Goal: Check status: Check status

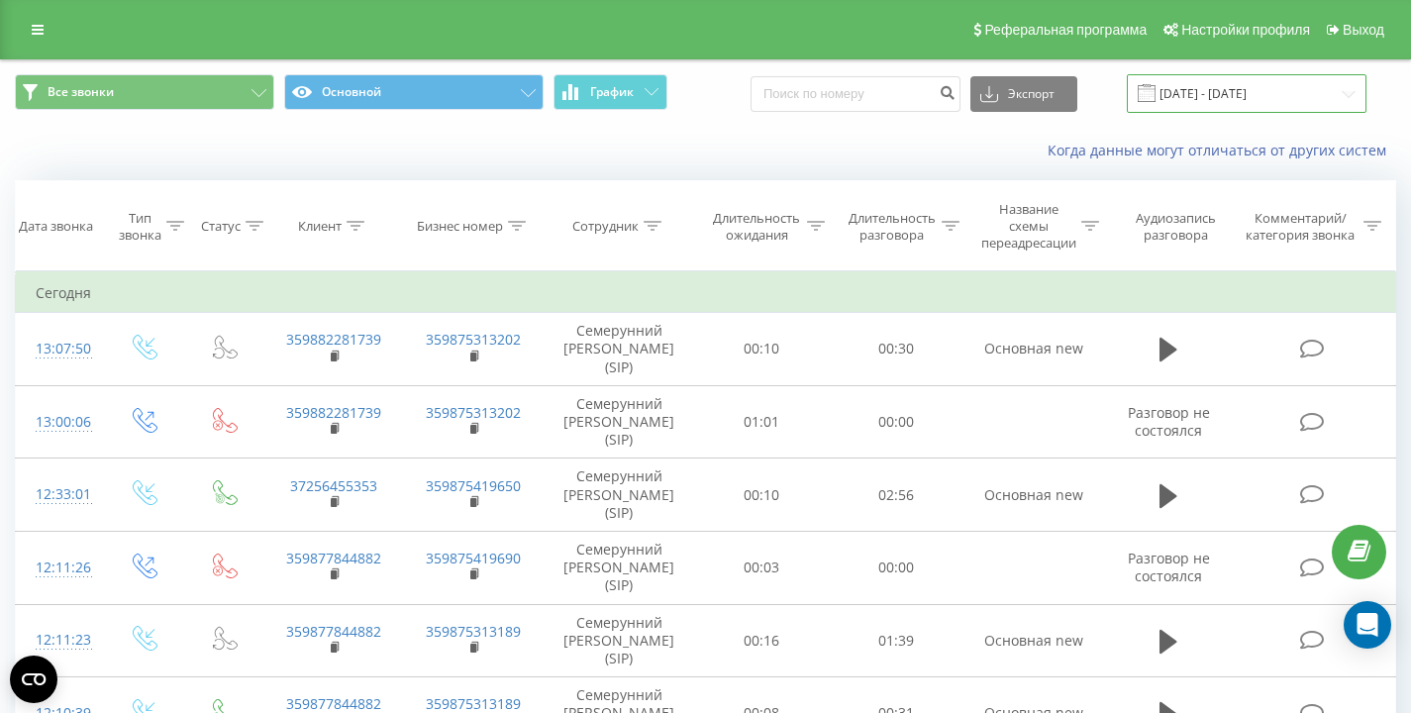
click at [1261, 98] on input "[DATE] - [DATE]" at bounding box center [1246, 93] width 240 height 39
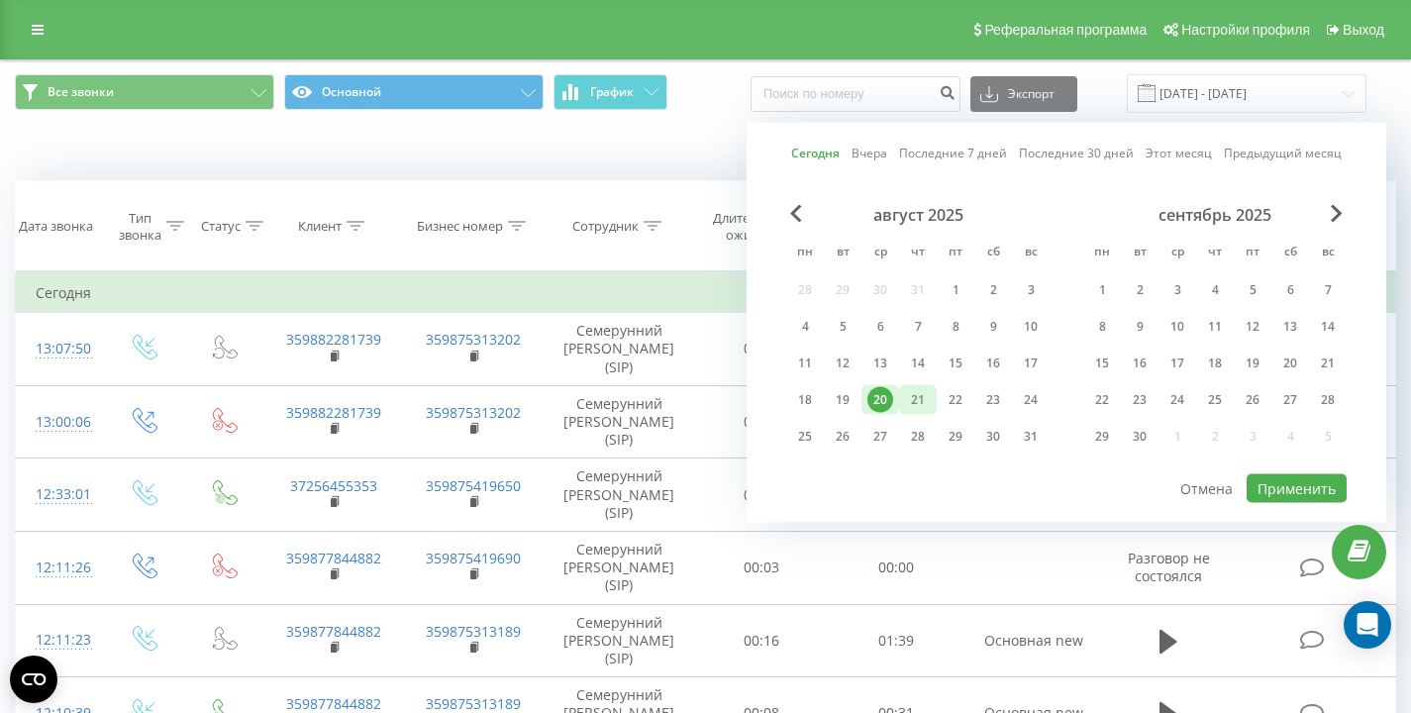
click at [910, 414] on div "21" at bounding box center [918, 400] width 38 height 30
click at [1304, 485] on button "Применить" at bounding box center [1296, 488] width 100 height 29
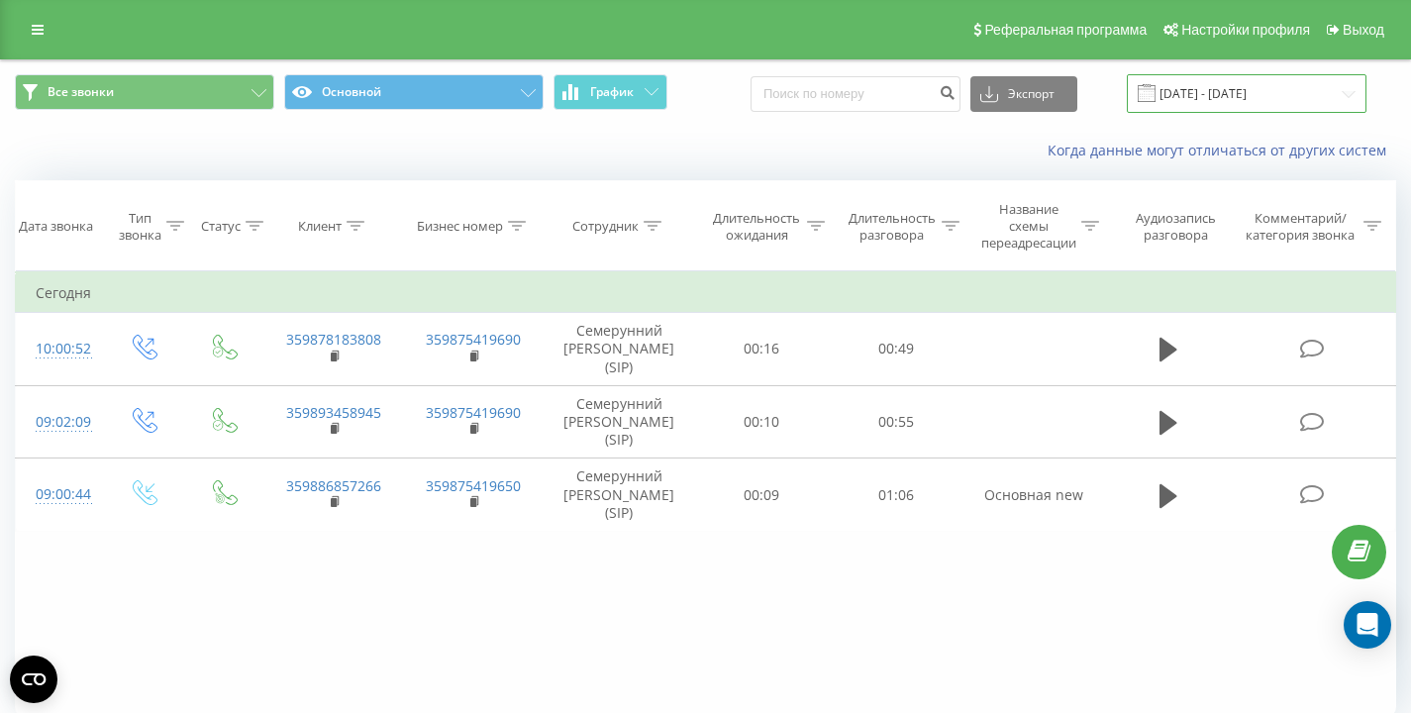
click at [1213, 98] on input "[DATE] - [DATE]" at bounding box center [1246, 93] width 240 height 39
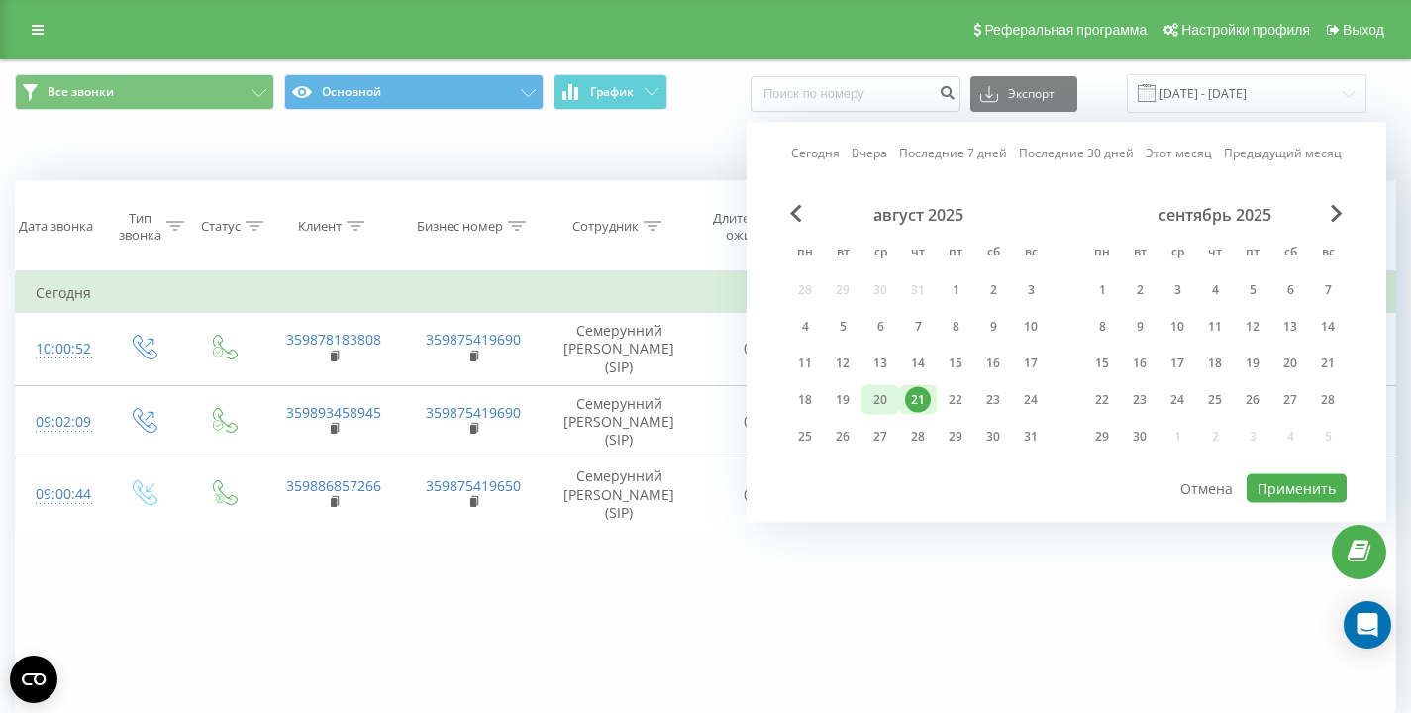
click at [890, 403] on div "20" at bounding box center [880, 400] width 26 height 26
click at [1302, 487] on button "Применить" at bounding box center [1296, 488] width 100 height 29
type input "[DATE] - [DATE]"
